Goal: Check status: Check status

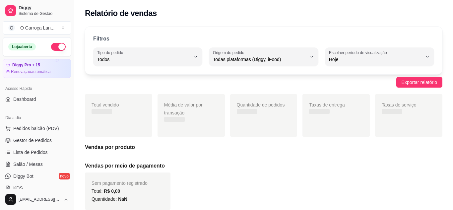
select select "ALL"
select select "0"
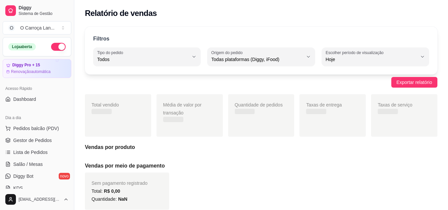
scroll to position [113, 0]
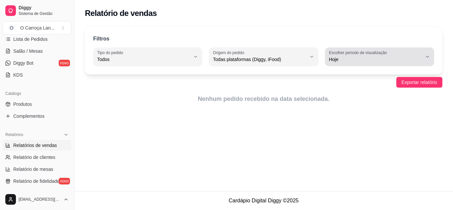
click at [346, 59] on span "Hoje" at bounding box center [375, 59] width 93 height 7
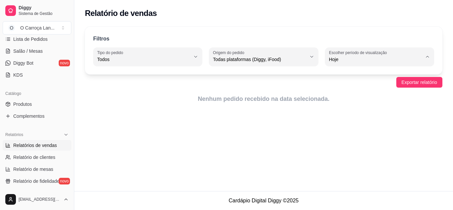
click at [341, 83] on li "Ontem" at bounding box center [380, 86] width 100 height 10
type input "1"
select select "1"
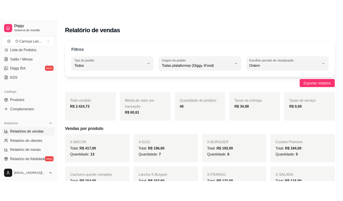
scroll to position [0, 0]
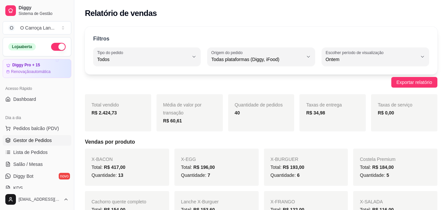
click at [27, 142] on span "Gestor de Pedidos" at bounding box center [32, 140] width 38 height 7
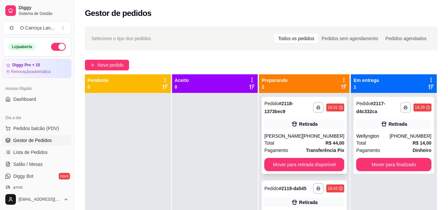
click at [270, 158] on div "**********" at bounding box center [304, 135] width 85 height 77
